Goal: Information Seeking & Learning: Learn about a topic

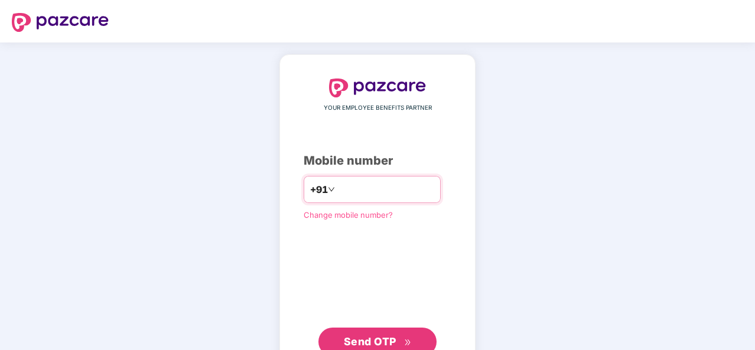
click at [352, 192] on input "number" at bounding box center [385, 189] width 97 height 19
type input "**********"
click at [381, 336] on span "Send OTP" at bounding box center [370, 342] width 53 height 12
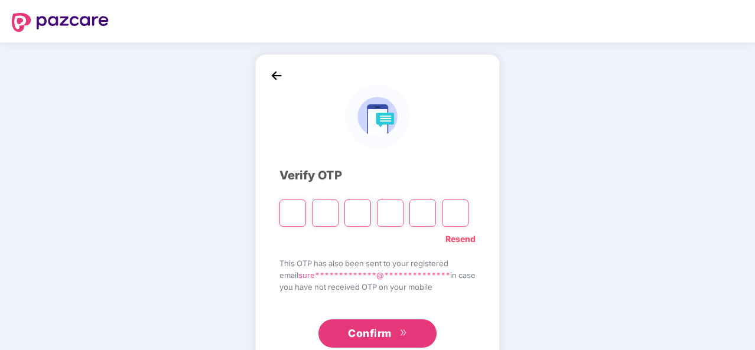
type input "*"
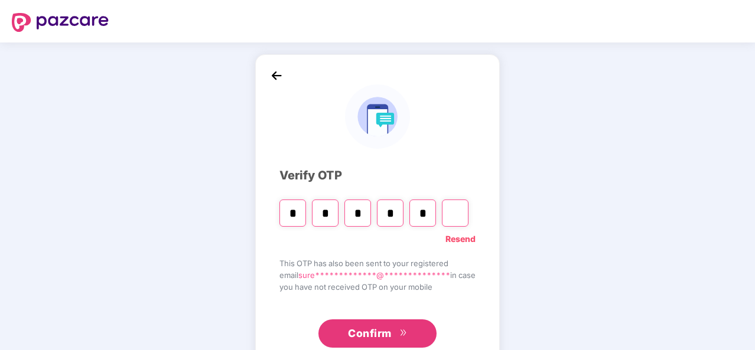
type input "*"
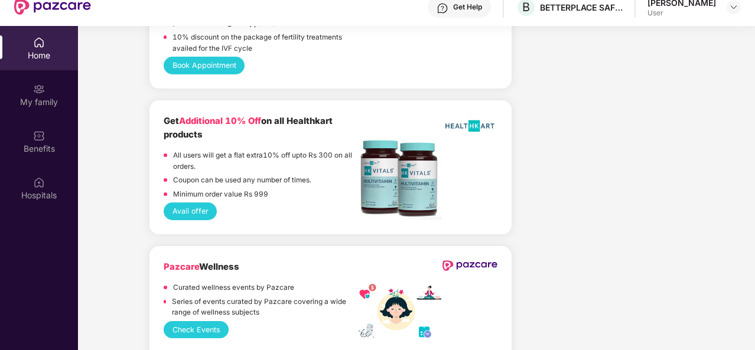
scroll to position [66, 0]
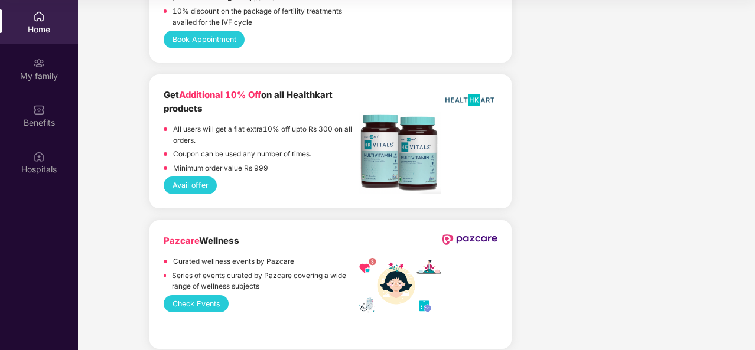
click at [200, 177] on button "Avail offer" at bounding box center [190, 185] width 53 height 17
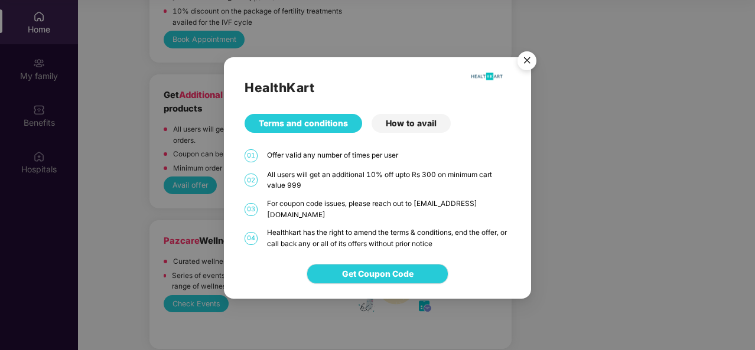
click at [527, 67] on img "Close" at bounding box center [527, 62] width 33 height 33
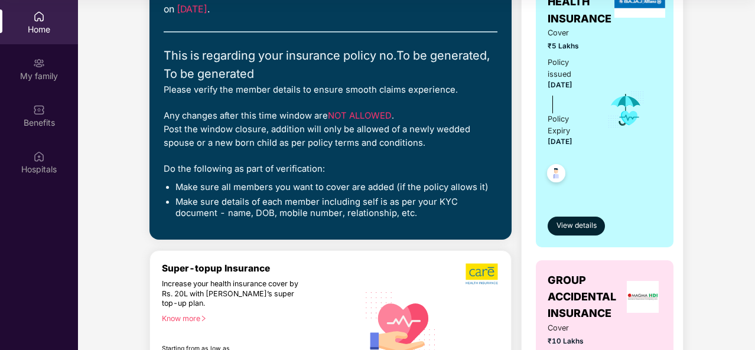
scroll to position [0, 0]
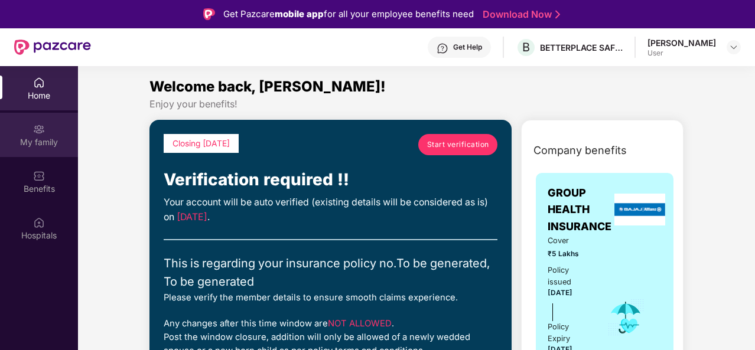
click at [38, 144] on div "My family" at bounding box center [39, 143] width 78 height 12
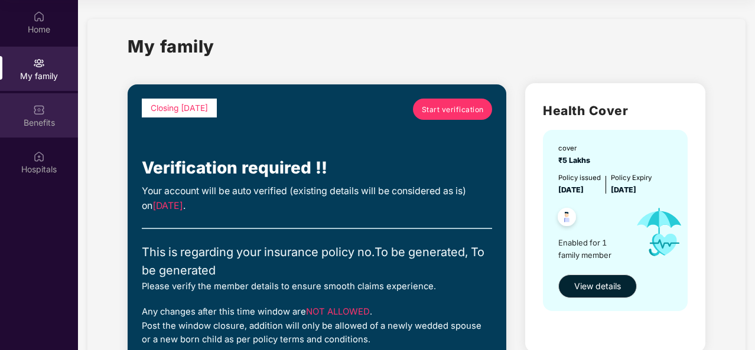
click at [52, 118] on div "Benefits" at bounding box center [39, 123] width 78 height 12
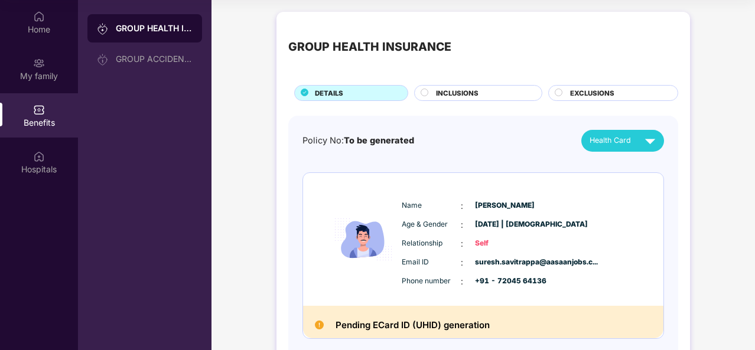
click at [424, 92] on circle at bounding box center [424, 92] width 7 height 7
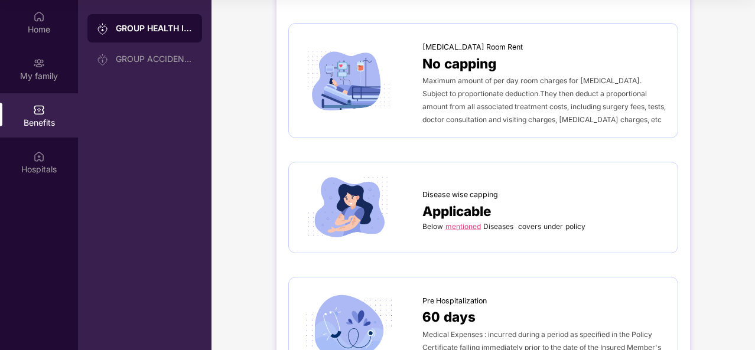
scroll to position [355, 0]
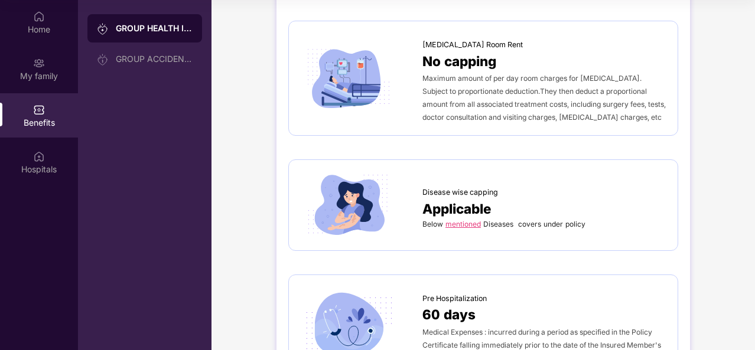
click at [365, 203] on img at bounding box center [349, 205] width 96 height 67
click at [516, 209] on div "Applicable" at bounding box center [544, 209] width 243 height 21
click at [456, 207] on span "Applicable" at bounding box center [457, 209] width 69 height 21
click at [458, 228] on div "Below mentioned Diseases covers under policy" at bounding box center [544, 224] width 243 height 11
click at [459, 225] on link "mentioned" at bounding box center [463, 224] width 35 height 9
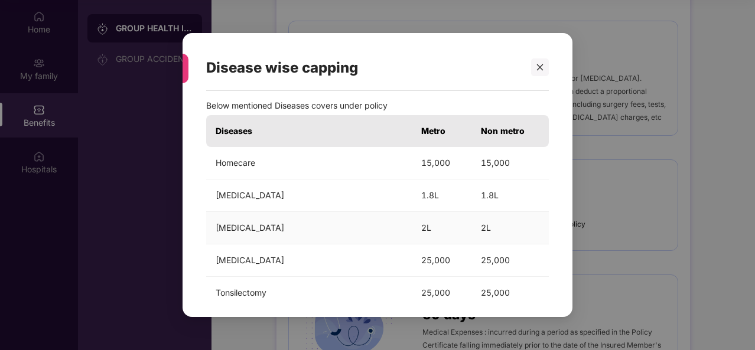
scroll to position [0, 0]
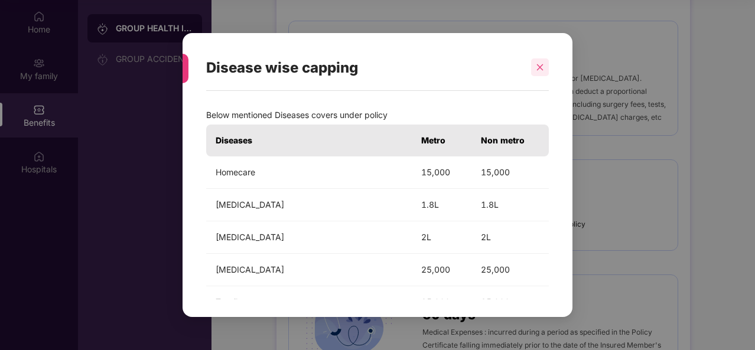
click at [542, 64] on icon "close" at bounding box center [540, 67] width 8 height 8
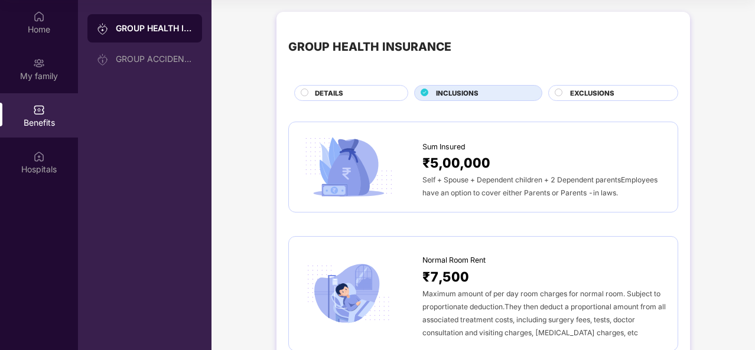
click at [558, 92] on circle at bounding box center [558, 92] width 7 height 7
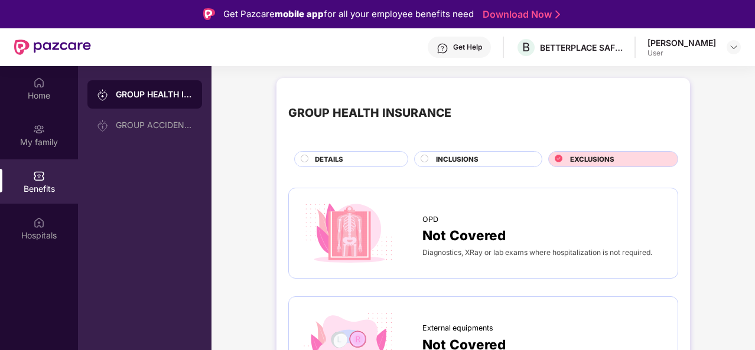
click at [300, 152] on div "DETAILS" at bounding box center [351, 159] width 114 height 16
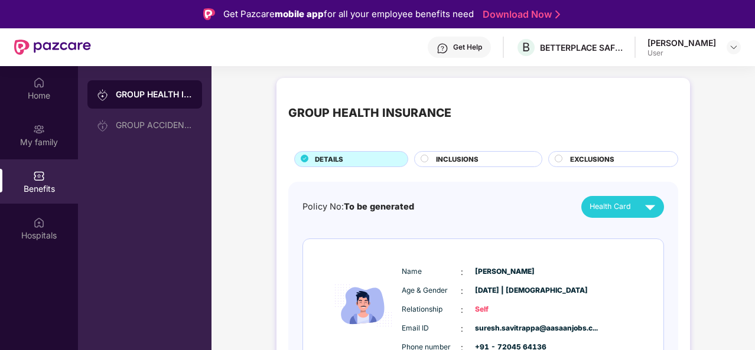
click at [309, 164] on div "DETAILS" at bounding box center [355, 160] width 93 height 12
click at [71, 228] on div "Hospitals" at bounding box center [39, 228] width 78 height 44
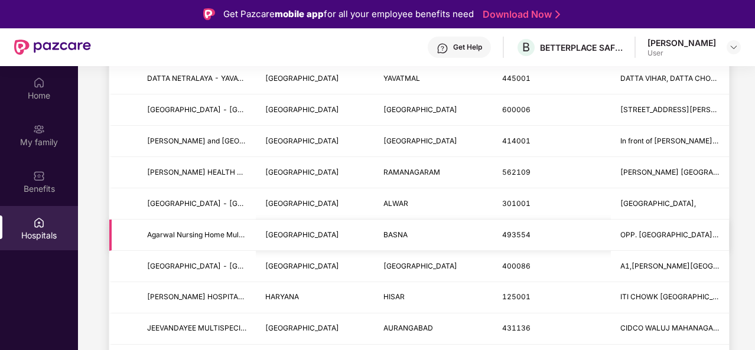
scroll to position [600, 0]
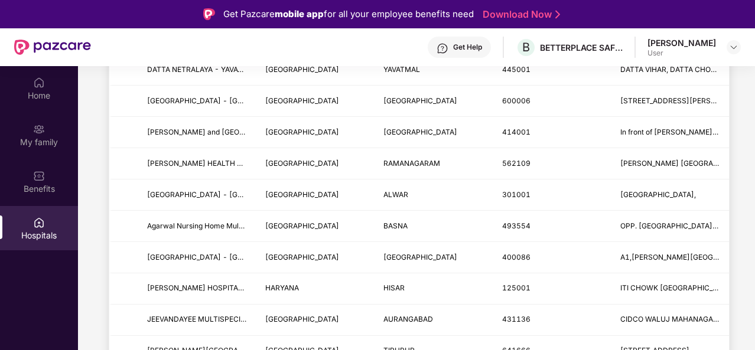
click at [129, 15] on div "Get Pazcare mobile app for all your employee benefits need Download Now" at bounding box center [377, 14] width 755 height 28
